Goal: Transaction & Acquisition: Purchase product/service

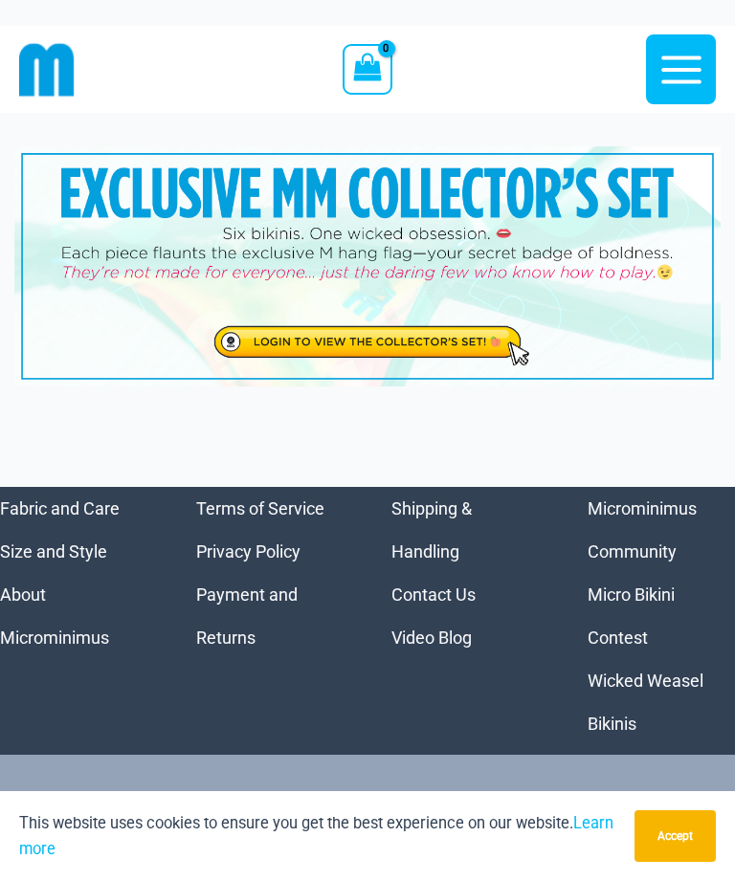
click at [425, 330] on img at bounding box center [367, 266] width 706 height 240
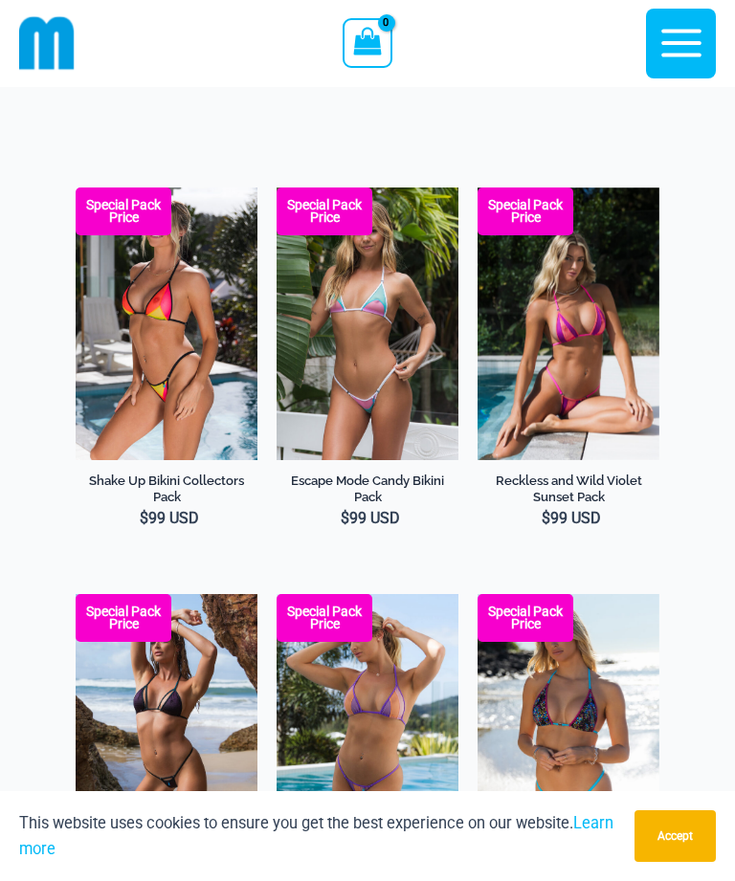
click at [693, 816] on button "Accept" at bounding box center [674, 836] width 81 height 52
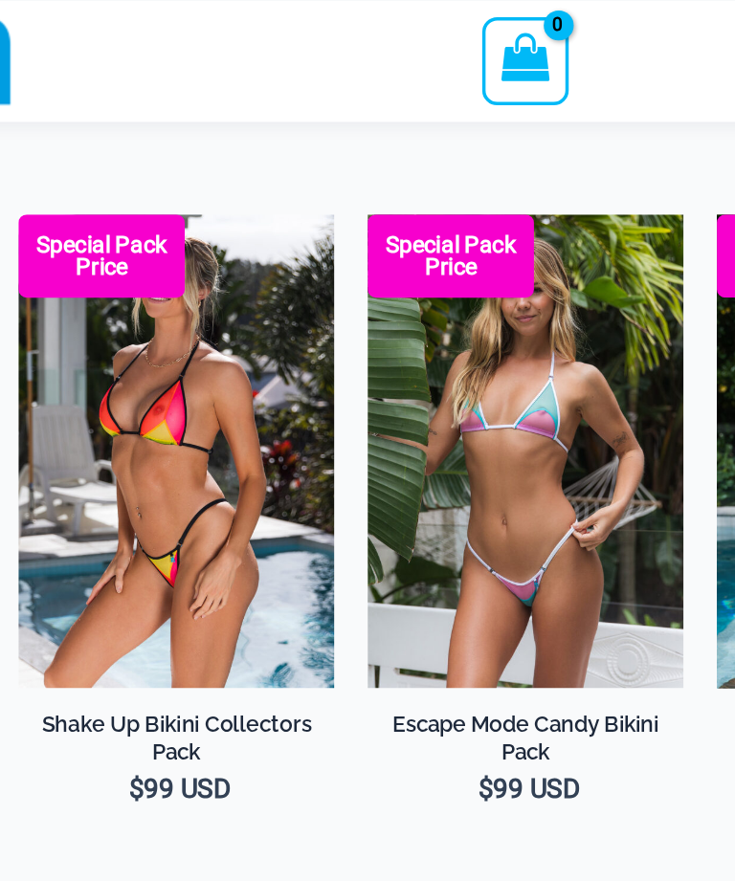
scroll to position [35, 0]
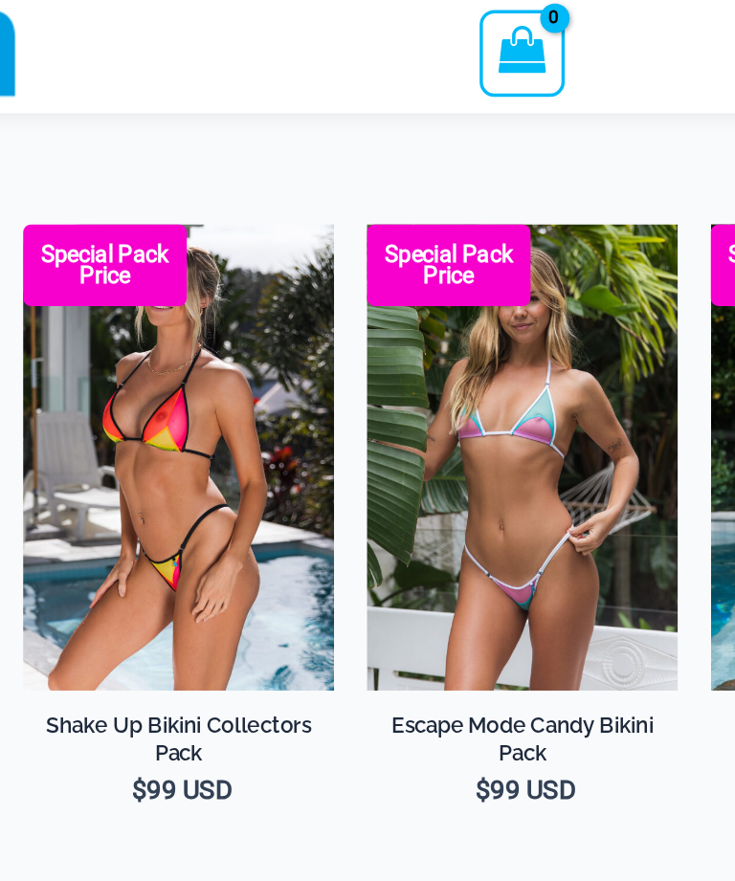
click at [76, 135] on img at bounding box center [76, 135] width 0 height 0
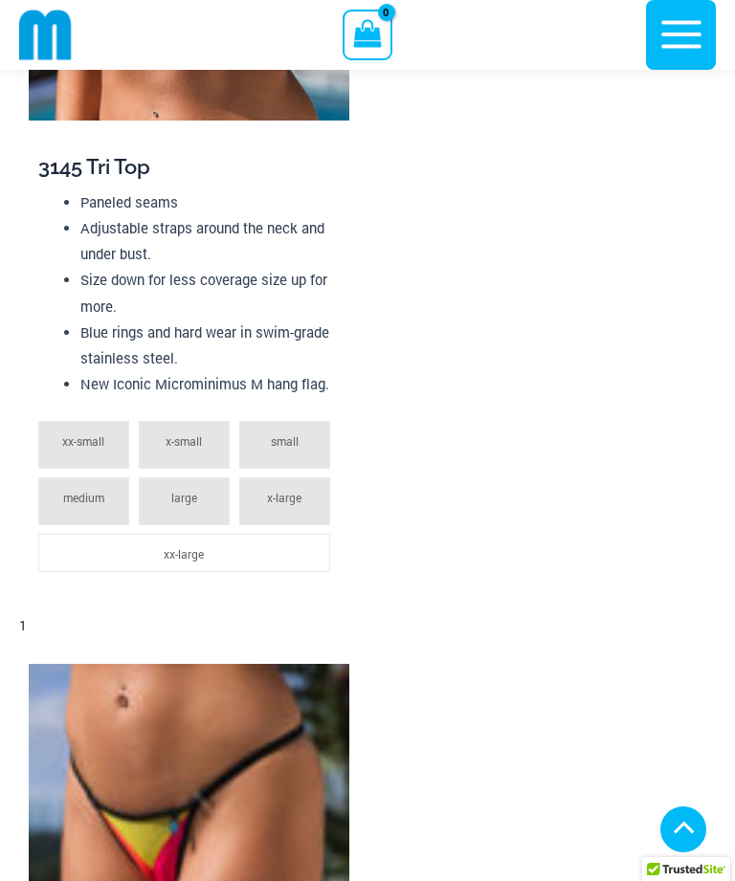
scroll to position [3307, 0]
click at [671, 35] on icon "button" at bounding box center [681, 35] width 40 height 28
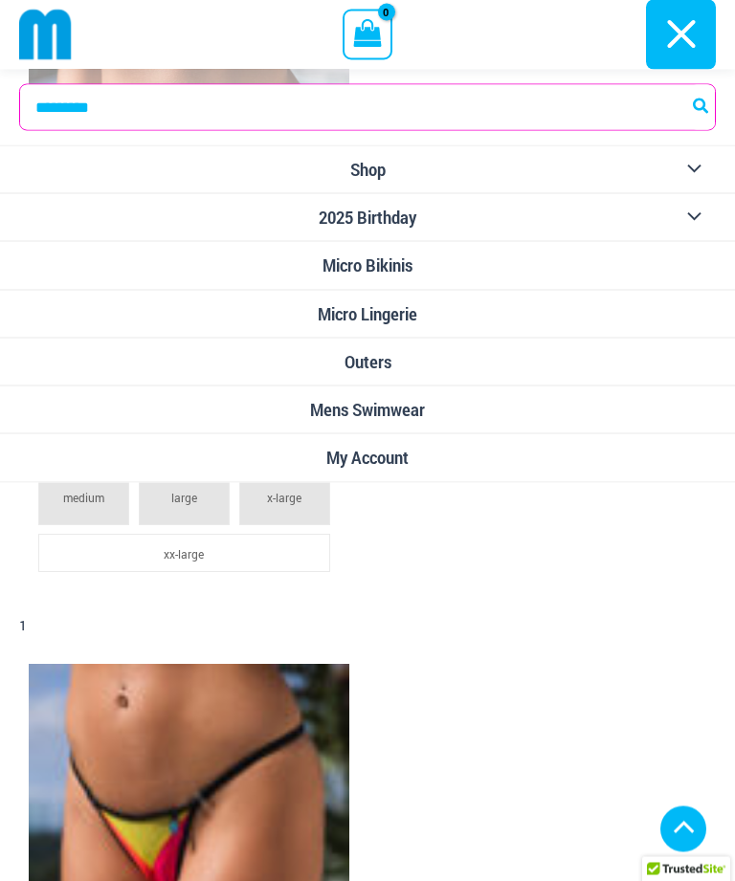
scroll to position [3308, 0]
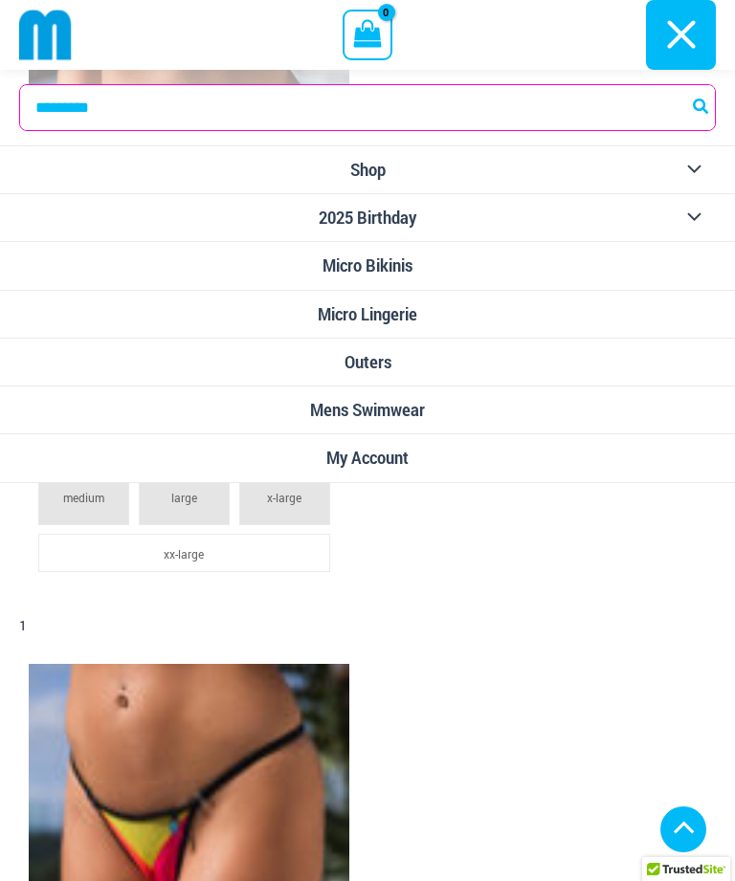
click at [693, 208] on button "Menu Toggle" at bounding box center [689, 217] width 53 height 47
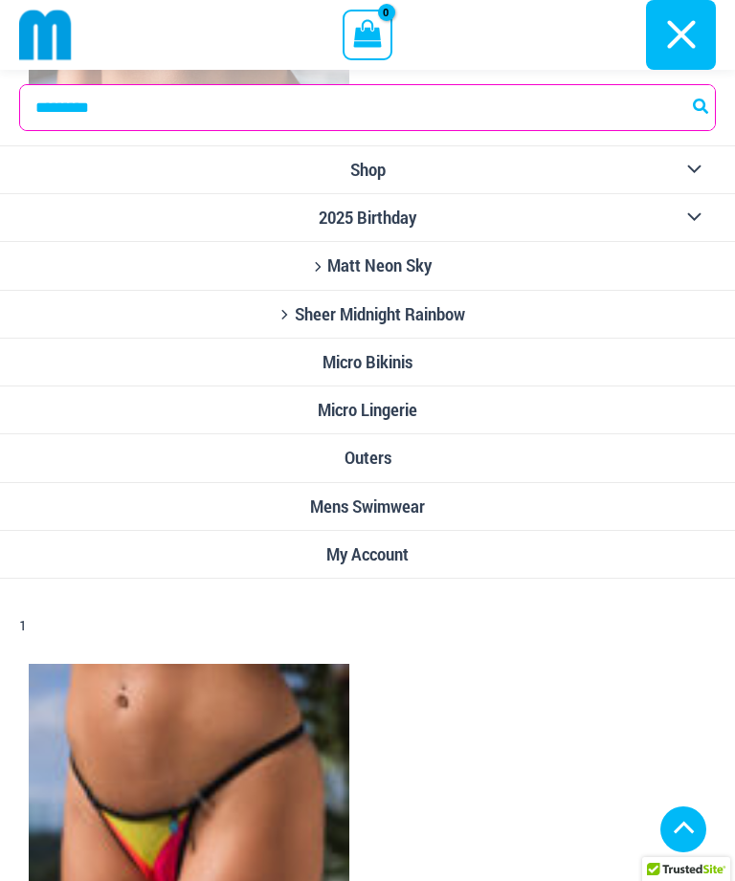
click at [463, 307] on span "Sheer Midnight Rainbow" at bounding box center [380, 314] width 170 height 20
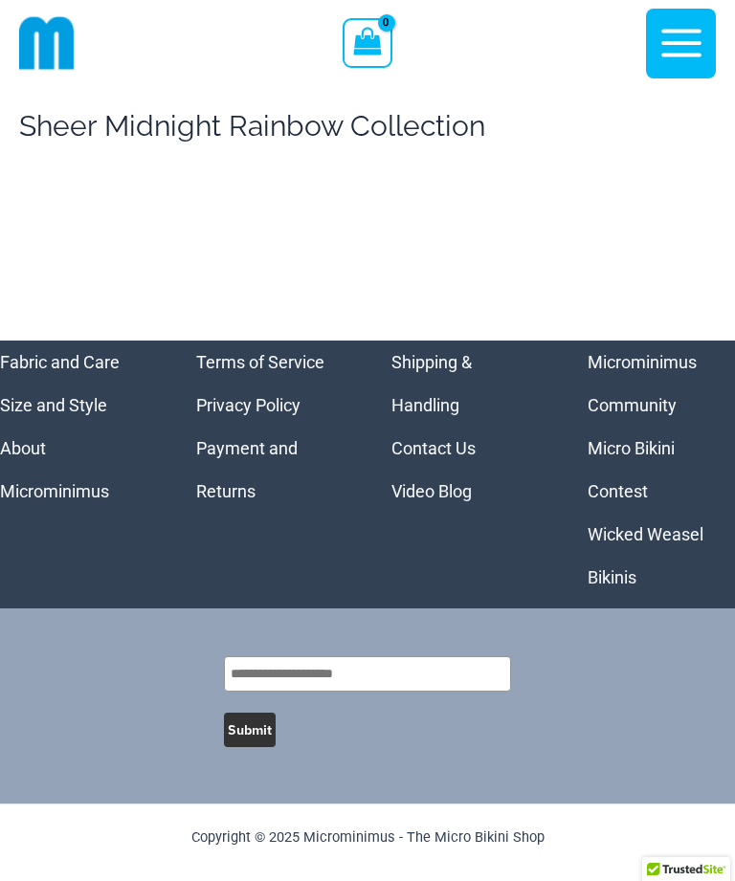
click at [33, 48] on img at bounding box center [46, 42] width 55 height 55
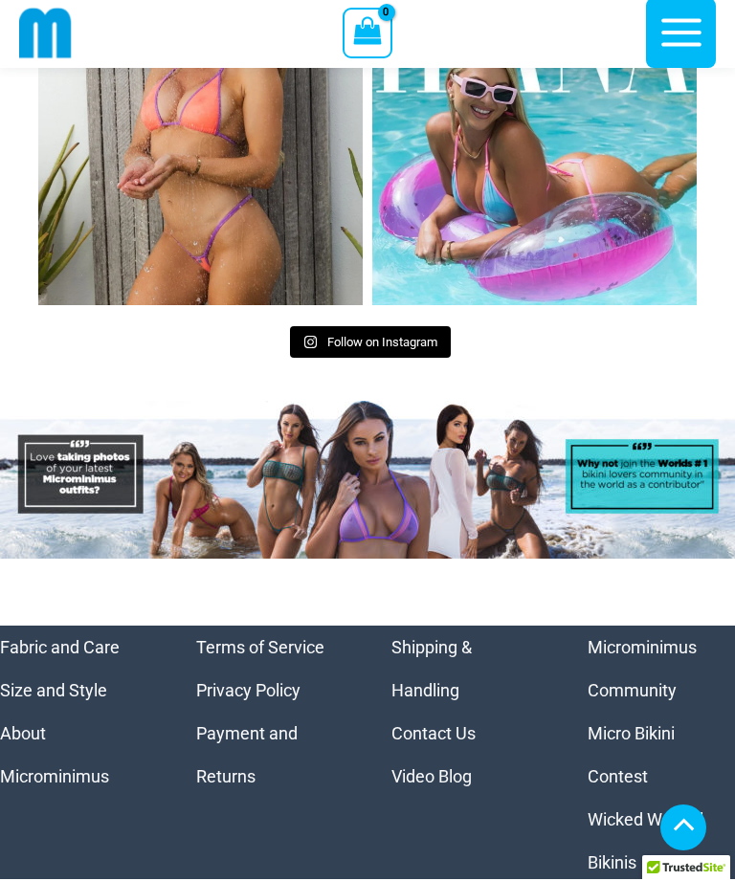
scroll to position [12213, 0]
